Goal: Task Accomplishment & Management: Use online tool/utility

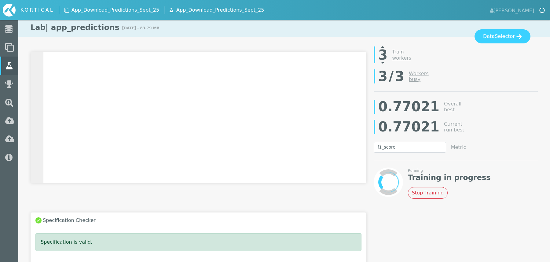
select select "f1_score"
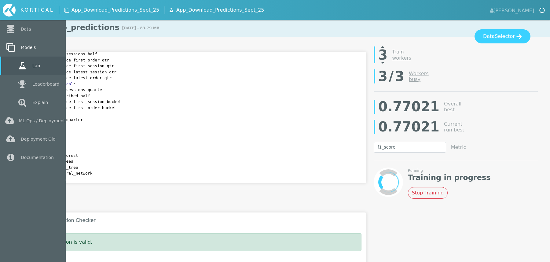
click at [21, 49] on link "Models" at bounding box center [33, 47] width 66 height 18
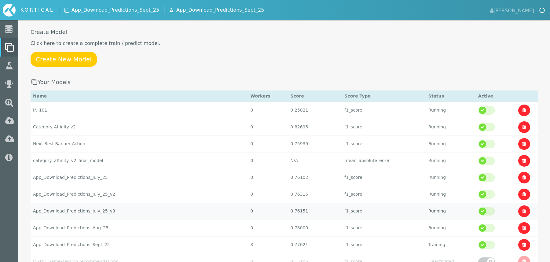
scroll to position [35, 0]
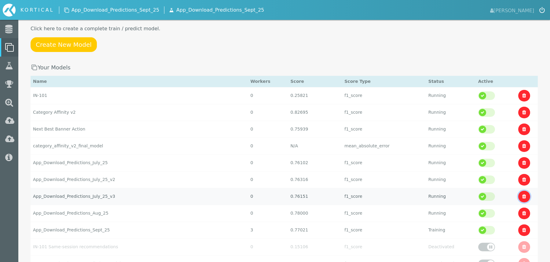
click at [527, 192] on link at bounding box center [524, 197] width 12 height 12
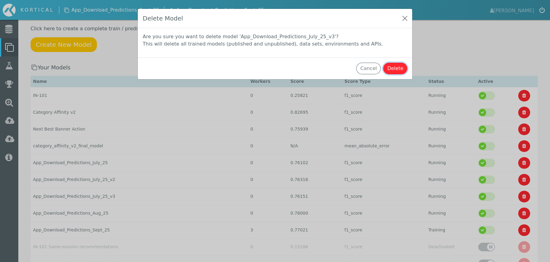
click at [396, 68] on button "Delete" at bounding box center [395, 69] width 24 height 12
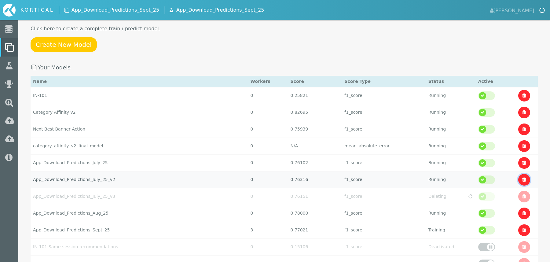
click at [520, 179] on link at bounding box center [524, 180] width 12 height 12
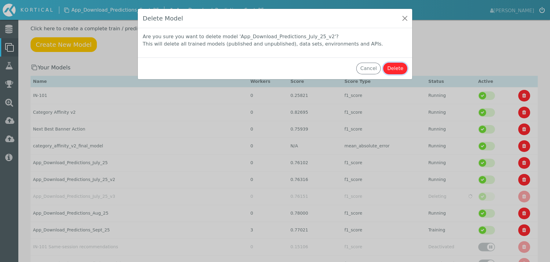
click at [397, 69] on button "Delete" at bounding box center [395, 69] width 24 height 12
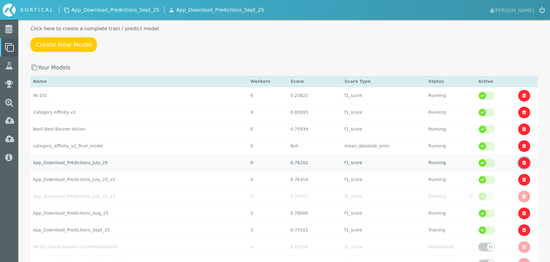
click at [522, 163] on icon at bounding box center [524, 162] width 4 height 5
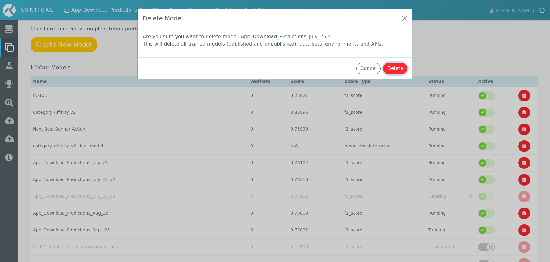
click at [393, 71] on button "Delete" at bounding box center [395, 69] width 24 height 12
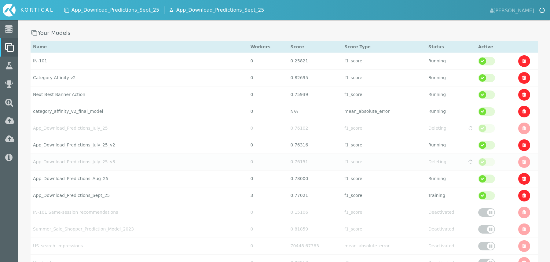
scroll to position [71, 0]
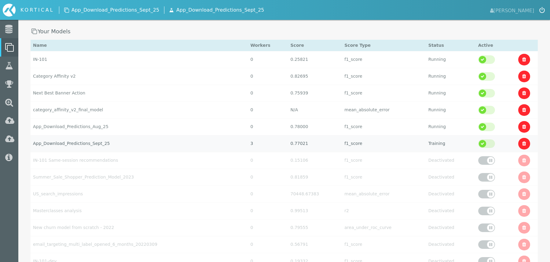
click at [149, 139] on td "App_Download_Predictions_Sept_25" at bounding box center [139, 143] width 217 height 17
select select "f1_score"
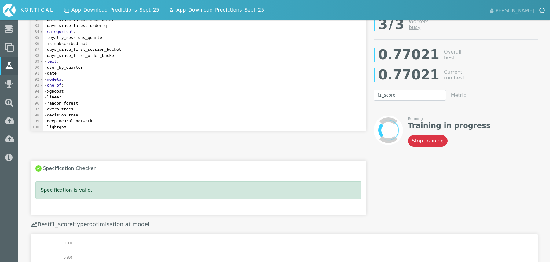
scroll to position [162, 0]
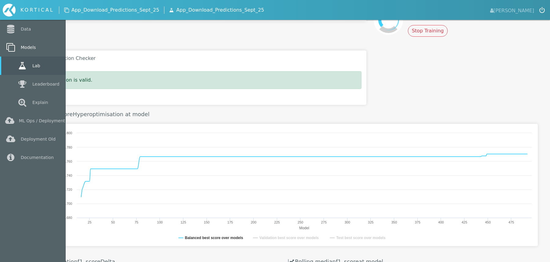
click at [29, 52] on link "Models" at bounding box center [33, 47] width 66 height 18
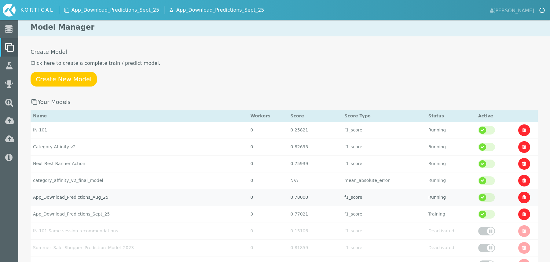
click at [97, 191] on td "App_Download_Predictions_Aug_25" at bounding box center [139, 197] width 217 height 17
select select "f1_score"
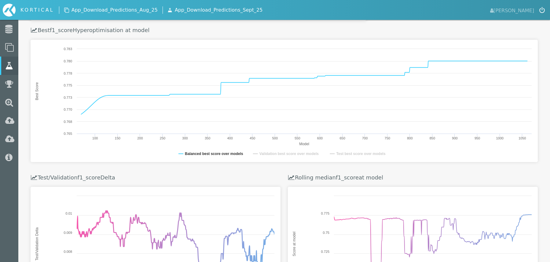
scroll to position [231, 0]
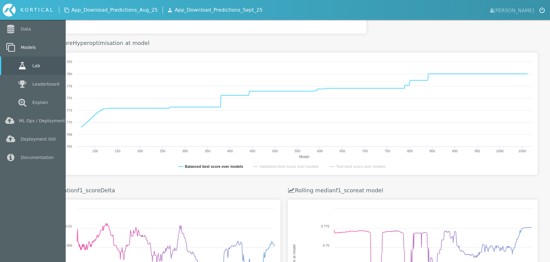
click at [33, 47] on link "Models" at bounding box center [33, 47] width 66 height 18
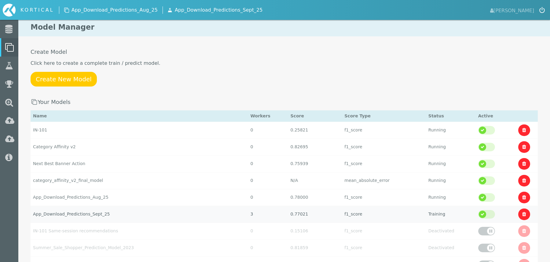
click at [101, 211] on td "App_Download_Predictions_Sept_25" at bounding box center [139, 213] width 217 height 17
select select "f1_score"
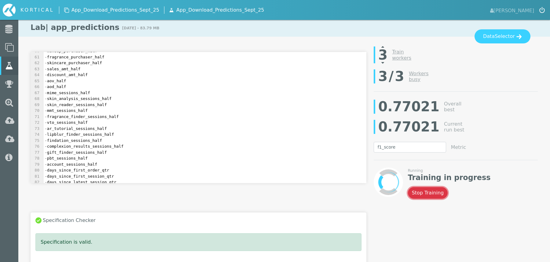
click at [429, 195] on button "Stop Training" at bounding box center [428, 193] width 40 height 12
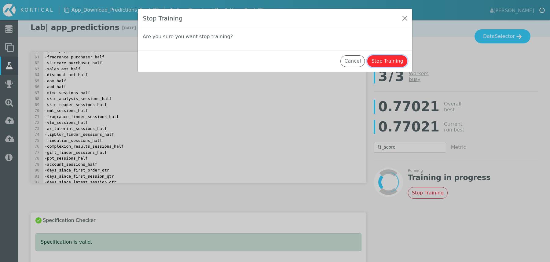
click at [387, 58] on button "Stop Training" at bounding box center [387, 61] width 40 height 12
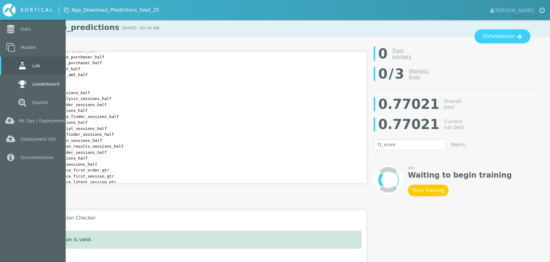
click at [40, 91] on link "Leaderboard" at bounding box center [33, 84] width 66 height 18
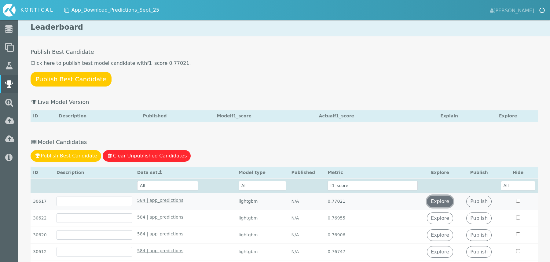
click at [445, 204] on link "Explore" at bounding box center [440, 201] width 26 height 12
click at [484, 197] on link "Publish" at bounding box center [478, 201] width 25 height 12
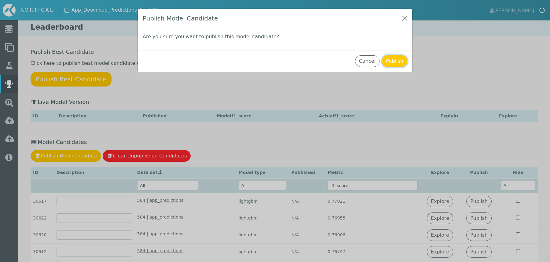
click at [393, 61] on button "Publish" at bounding box center [394, 61] width 25 height 12
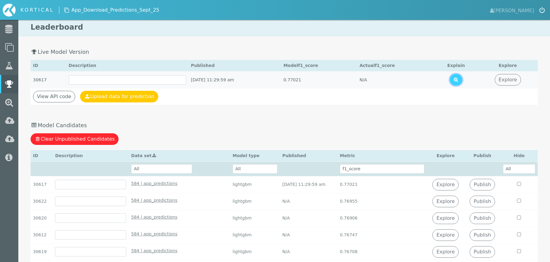
click at [458, 78] on icon at bounding box center [455, 79] width 5 height 5
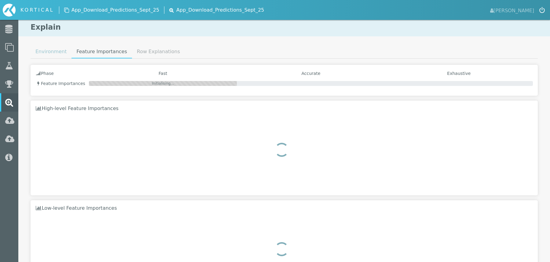
click at [47, 55] on link "Environment" at bounding box center [51, 51] width 41 height 12
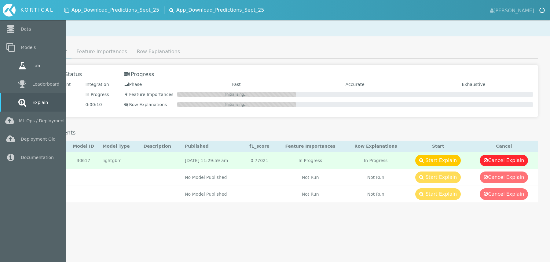
click at [33, 65] on link "Lab" at bounding box center [33, 65] width 66 height 18
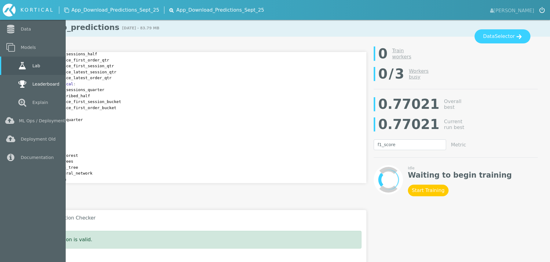
click at [45, 85] on link "Leaderboard" at bounding box center [33, 84] width 66 height 18
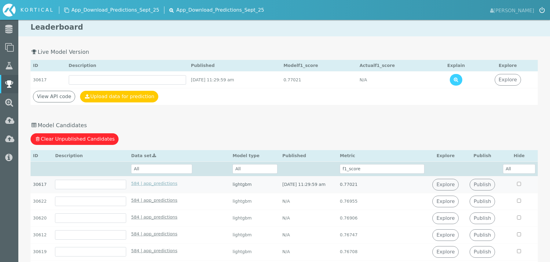
click at [207, 181] on link "584 | app_predictions" at bounding box center [179, 183] width 96 height 6
click at [61, 94] on link "View API code" at bounding box center [54, 97] width 42 height 12
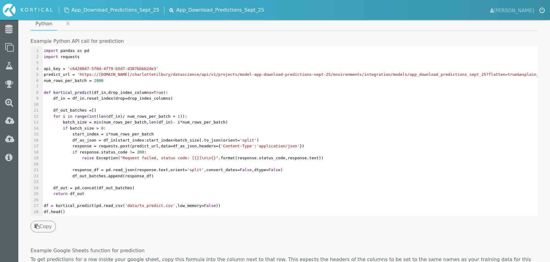
scroll to position [267, 0]
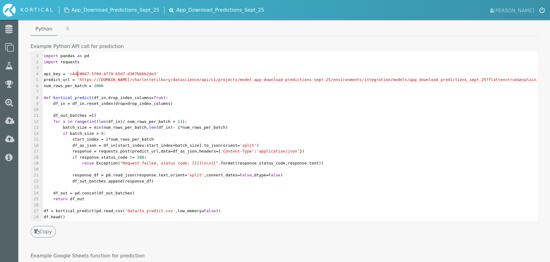
click at [76, 71] on span "'c6428047-5f0d-4f79-b5d7-d307bbbb2de3'" at bounding box center [112, 73] width 91 height 5
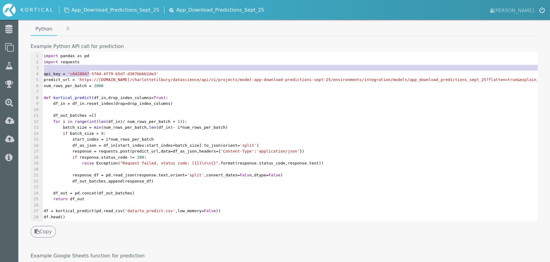
type textarea "c6428047-5f0d-4f79-b5d7-d307bbbb2de3"
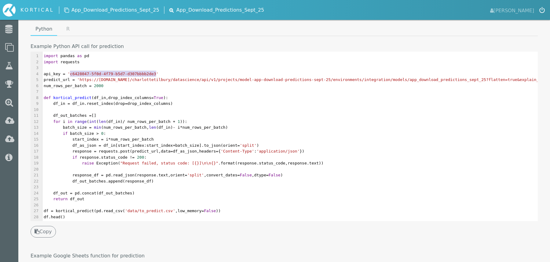
drag, startPoint x: 76, startPoint y: 71, endPoint x: 147, endPoint y: 72, distance: 71.2
click at [148, 72] on span "'c6428047-5f0d-4f79-b5d7-d307bbbb2de3'" at bounding box center [112, 73] width 91 height 5
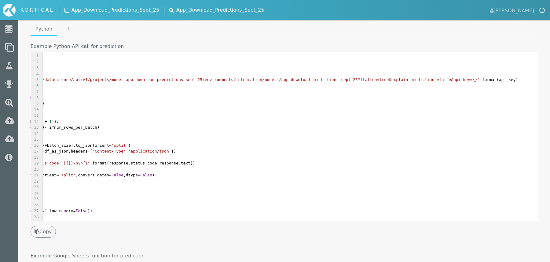
scroll to position [0, 128]
click at [518, 80] on span "predict_url = 'https://[DOMAIN_NAME]/charlottetilbury/datascience/api/v1/projec…" at bounding box center [216, 79] width 602 height 5
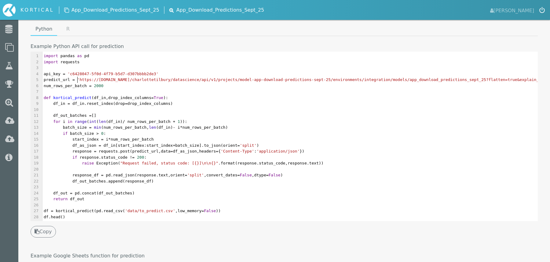
click at [77, 79] on span "'https://[DOMAIN_NAME]/charlottetilbury/datascience/api/v1/projects/model-app-d…" at bounding box center [342, 79] width 531 height 5
type textarea "'https://[DOMAIN_NAME]/charlottetilbury/datascience/api/v1/projects/model-app-d…"
